Goal: Task Accomplishment & Management: Use online tool/utility

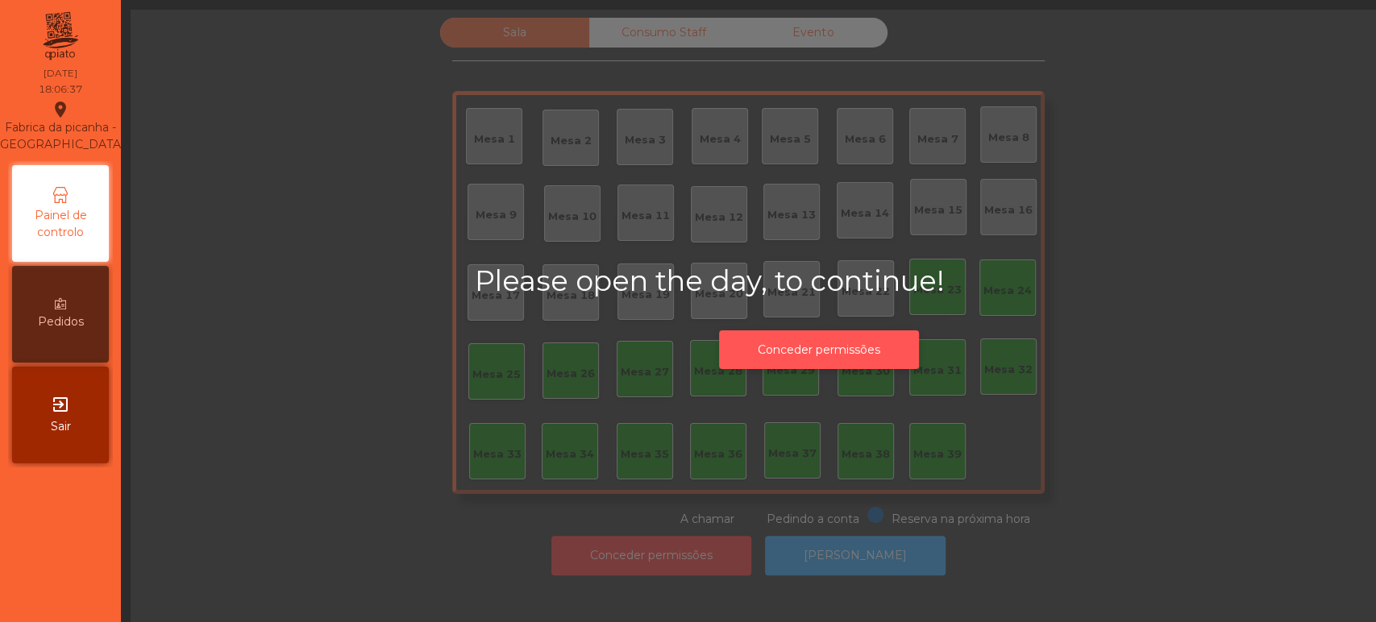
click at [873, 366] on button "Conceder permissões" at bounding box center [819, 349] width 200 height 39
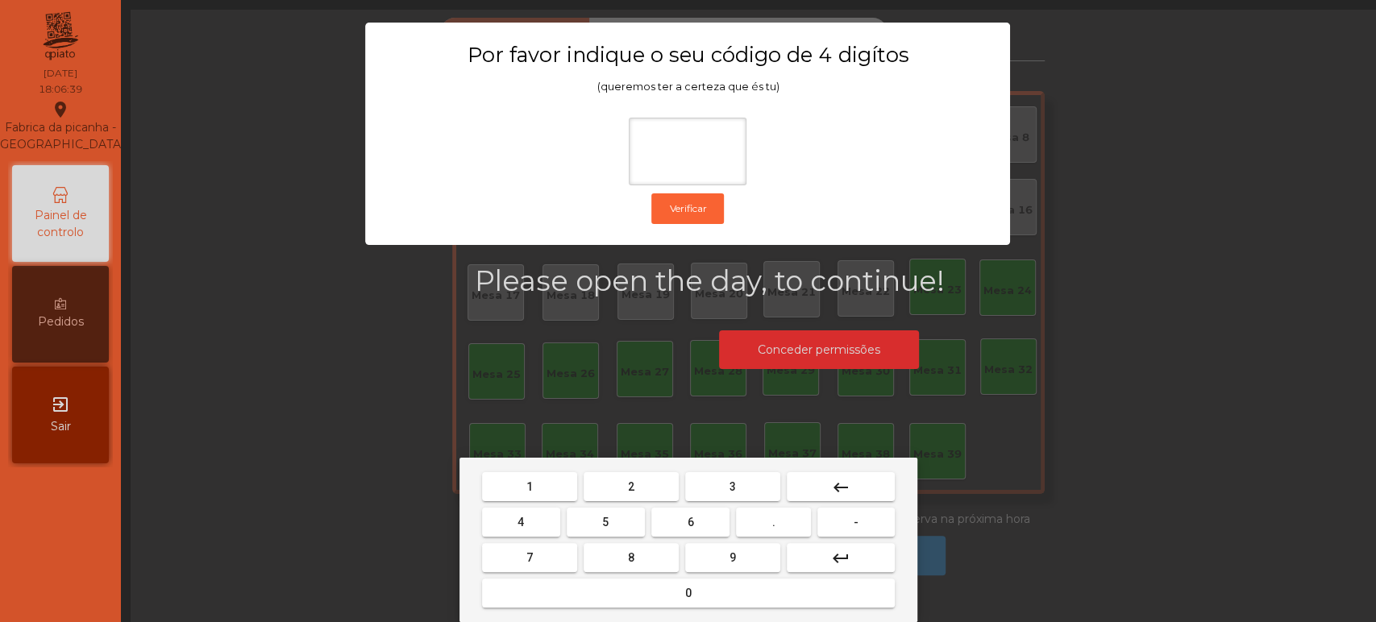
click at [540, 481] on button "1" at bounding box center [529, 486] width 95 height 29
click at [722, 490] on button "3" at bounding box center [732, 486] width 95 height 29
click at [625, 525] on button "5" at bounding box center [606, 522] width 78 height 29
click at [687, 593] on span "0" at bounding box center [688, 593] width 6 height 13
type input "****"
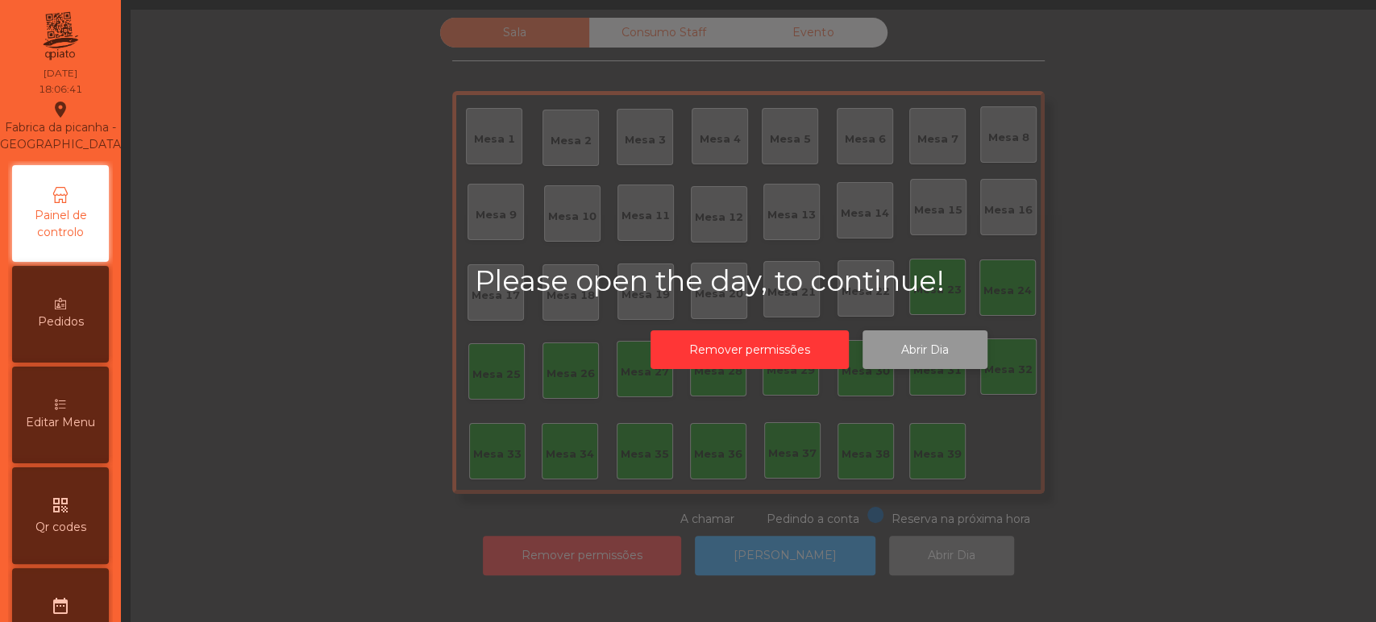
click at [933, 347] on button "Abrir Dia" at bounding box center [924, 349] width 125 height 39
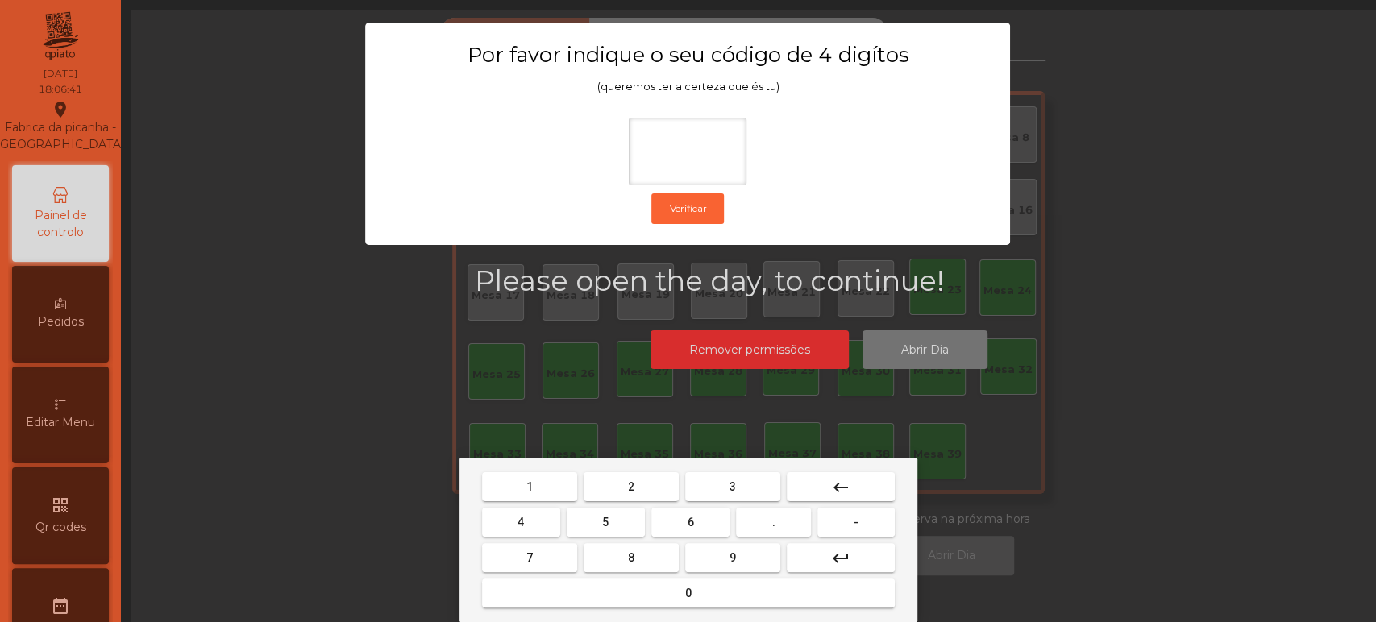
click at [550, 490] on button "1" at bounding box center [529, 486] width 95 height 29
click at [727, 488] on button "3" at bounding box center [732, 486] width 95 height 29
click at [621, 521] on button "5" at bounding box center [606, 522] width 78 height 29
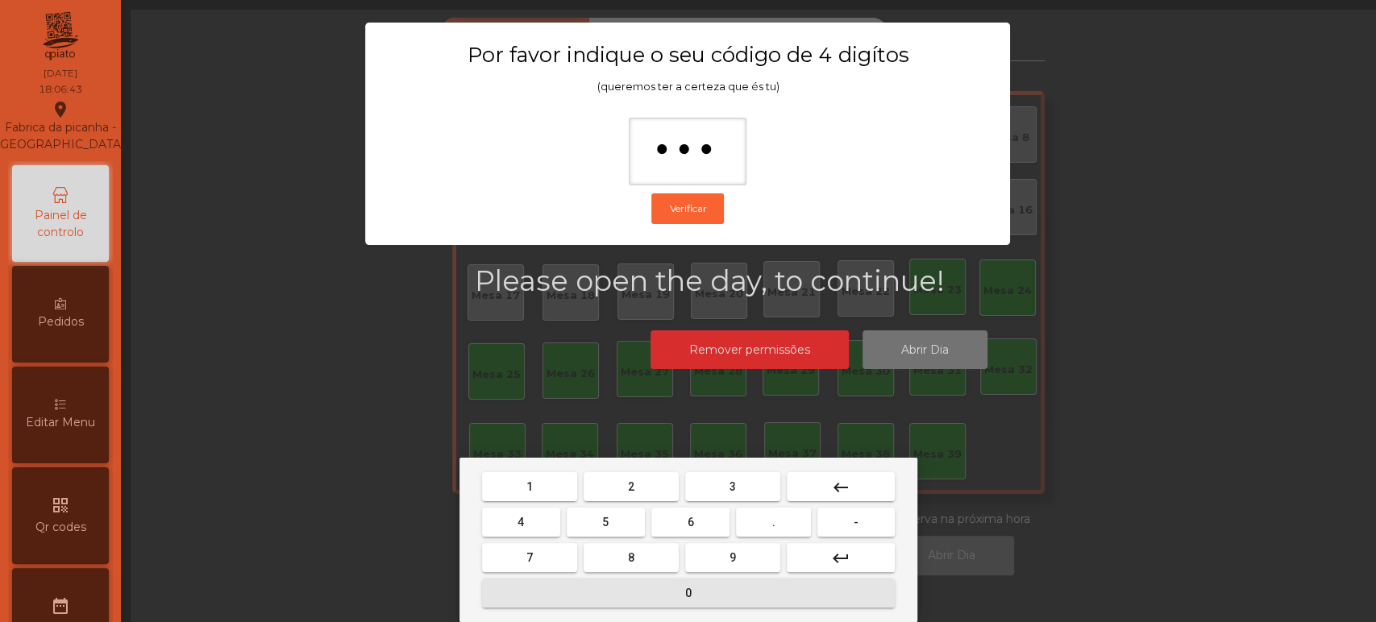
click at [689, 593] on span "0" at bounding box center [688, 593] width 6 height 13
type input "****"
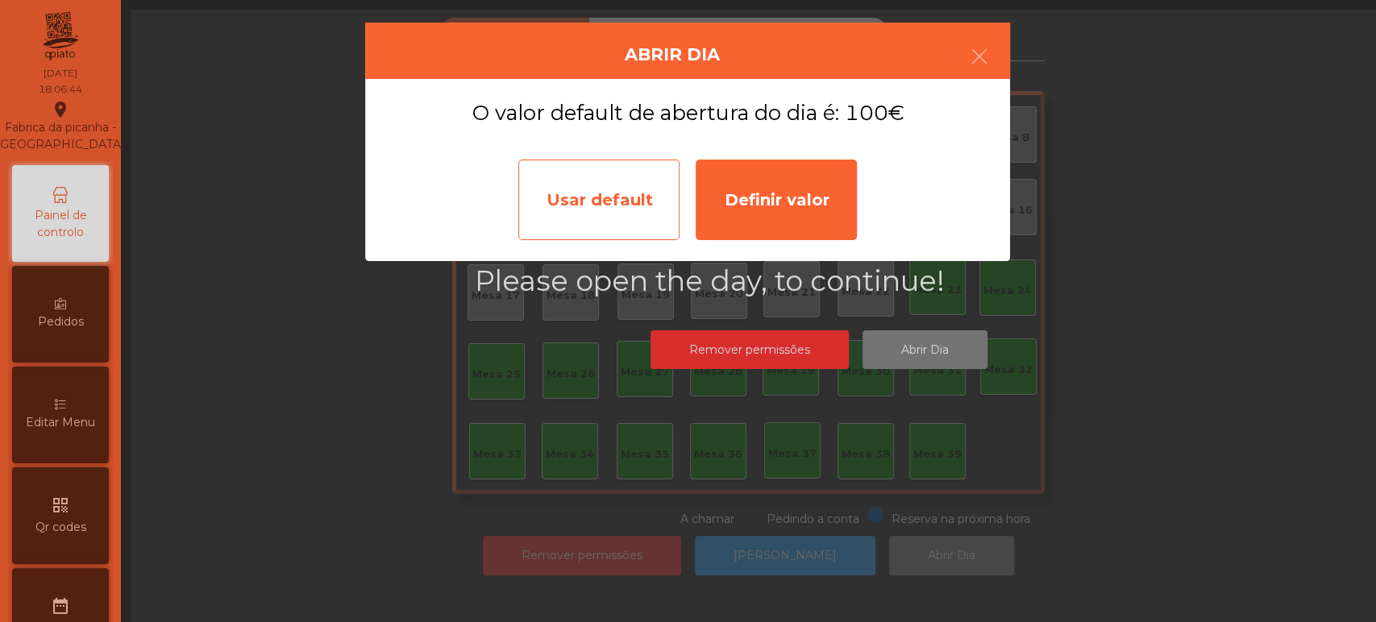
click at [591, 232] on div "Usar default" at bounding box center [598, 200] width 161 height 81
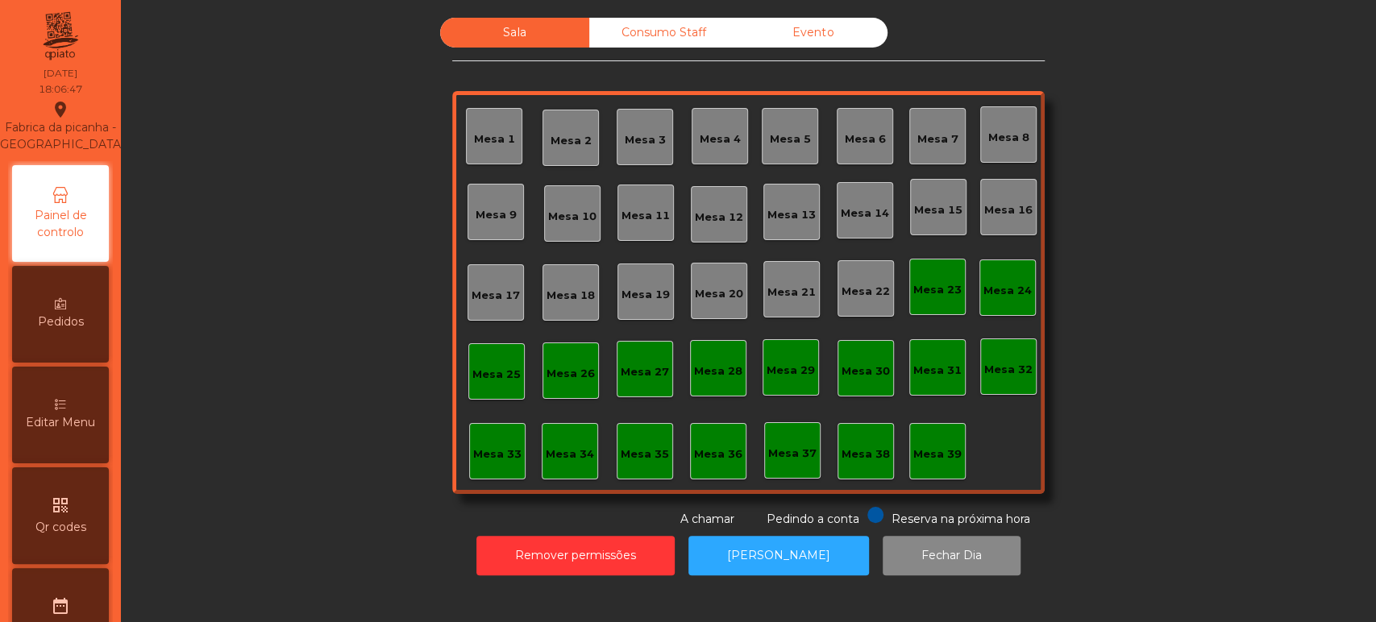
click at [787, 599] on div "Sala Consumo Staff Evento Mesa 1 [GEOGRAPHIC_DATA] 3 Mesa 4 Mesa 5 [GEOGRAPHIC_…" at bounding box center [748, 311] width 1255 height 622
click at [796, 567] on button "[PERSON_NAME]" at bounding box center [778, 555] width 181 height 39
